Goal: Check status

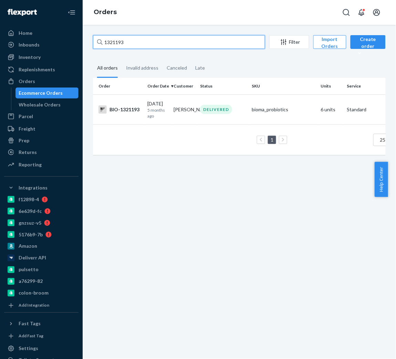
click at [155, 40] on input "1321193" at bounding box center [179, 42] width 172 height 14
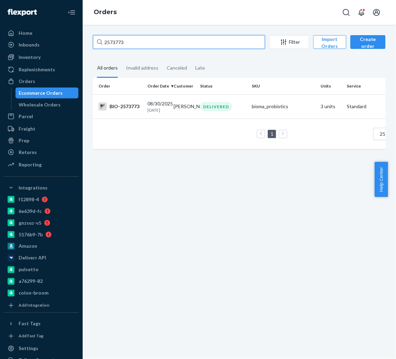
type input "2573773"
click at [171, 116] on td "[PERSON_NAME]" at bounding box center [184, 106] width 27 height 24
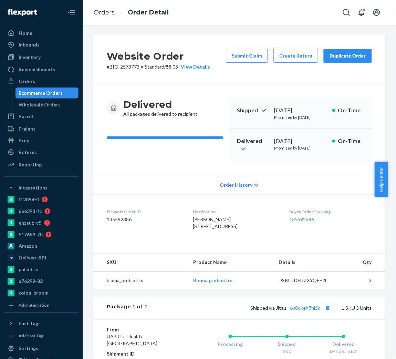
click at [292, 145] on div "[DATE]" at bounding box center [300, 141] width 52 height 8
copy div "[DATE]"
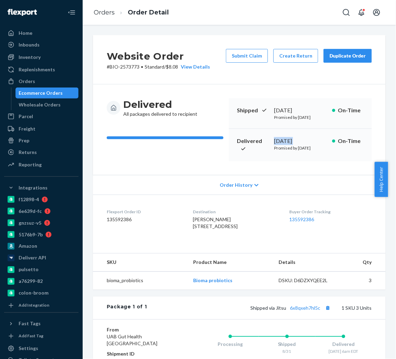
click at [292, 145] on div "[DATE]" at bounding box center [300, 141] width 52 height 8
click at [108, 16] on link "Orders" at bounding box center [104, 13] width 21 height 8
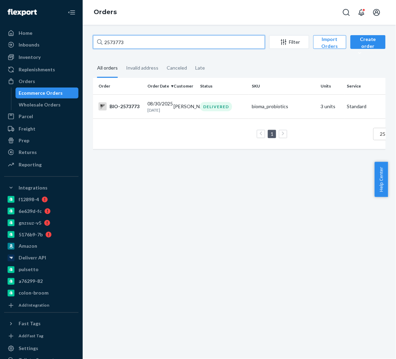
click at [144, 39] on input "2573773" at bounding box center [179, 42] width 172 height 14
paste input "260672"
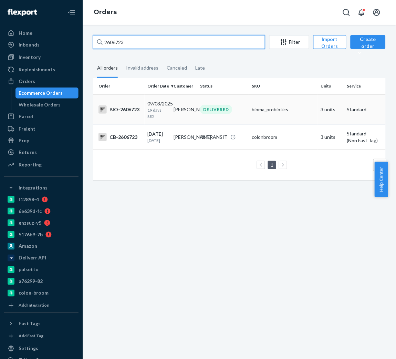
type input "2606723"
click at [135, 108] on div "BIO-2606723" at bounding box center [120, 109] width 43 height 8
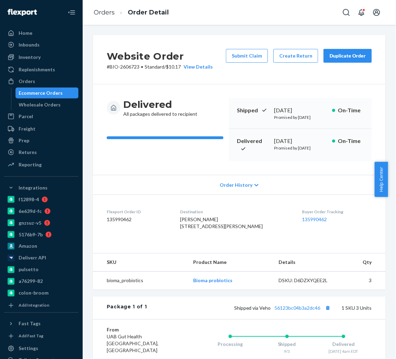
click at [291, 144] on div "[DATE]" at bounding box center [300, 141] width 52 height 8
copy div "[DATE]"
